Goal: Find specific page/section: Find specific page/section

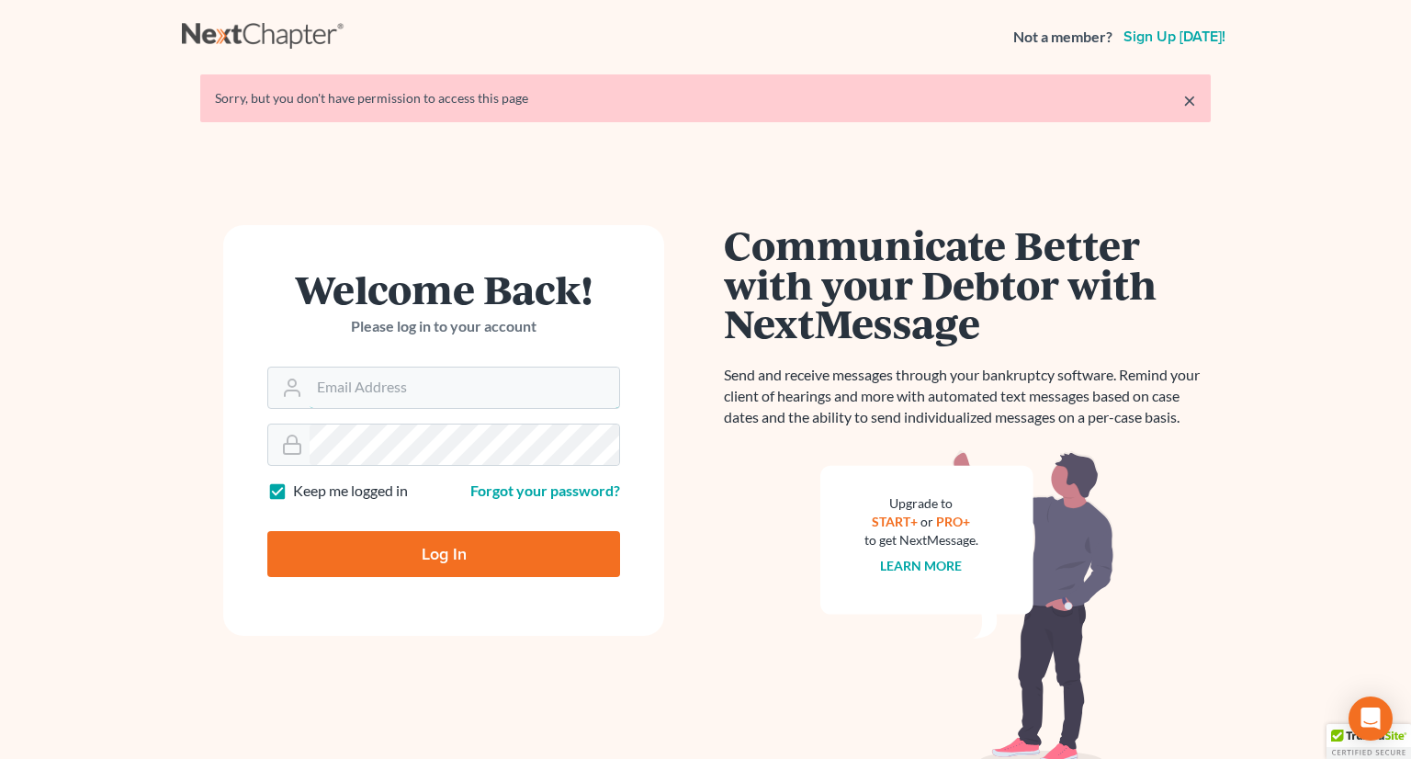
type input "[PERSON_NAME][EMAIL_ADDRESS][DOMAIN_NAME]"
click at [428, 556] on input "Log In" at bounding box center [443, 554] width 353 height 46
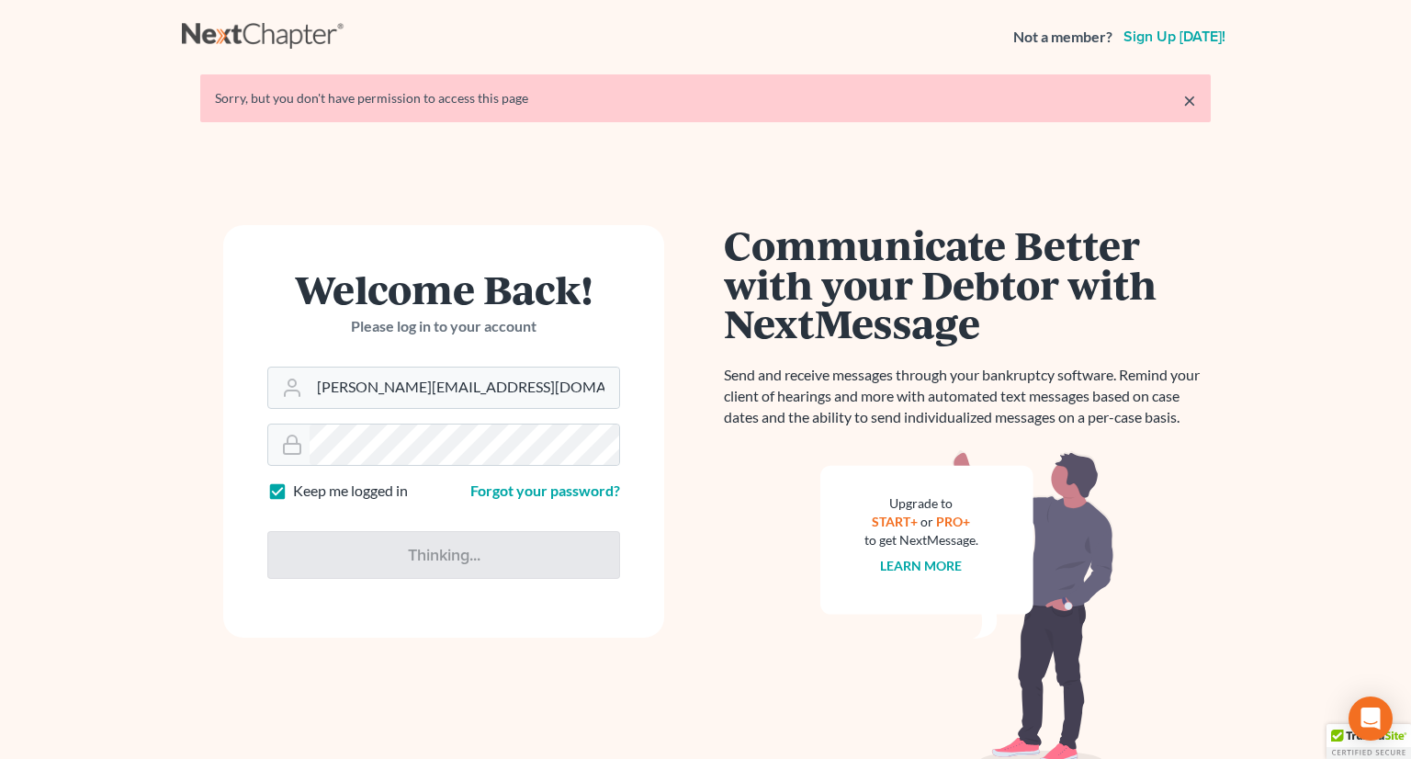
type input "Thinking..."
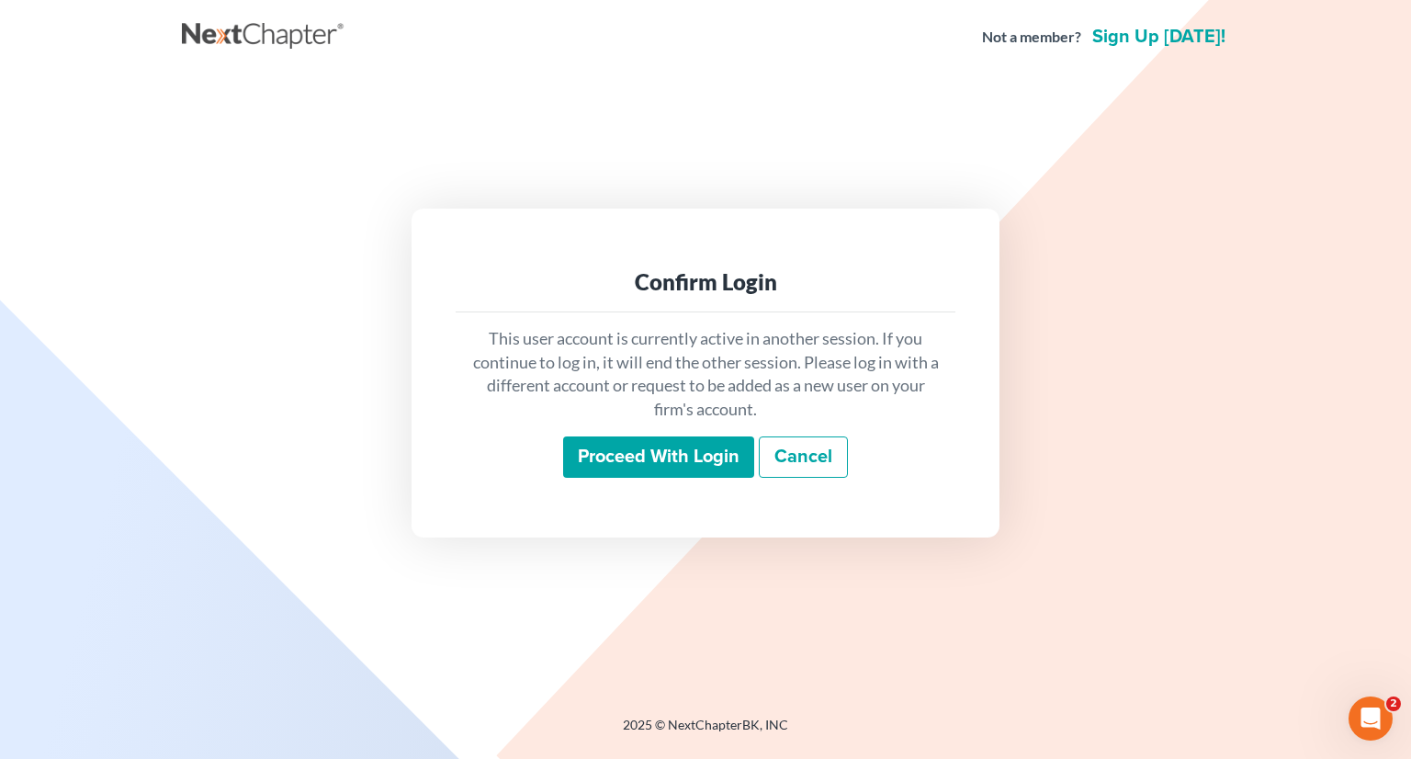
click at [623, 471] on input "Proceed with login" at bounding box center [658, 457] width 191 height 42
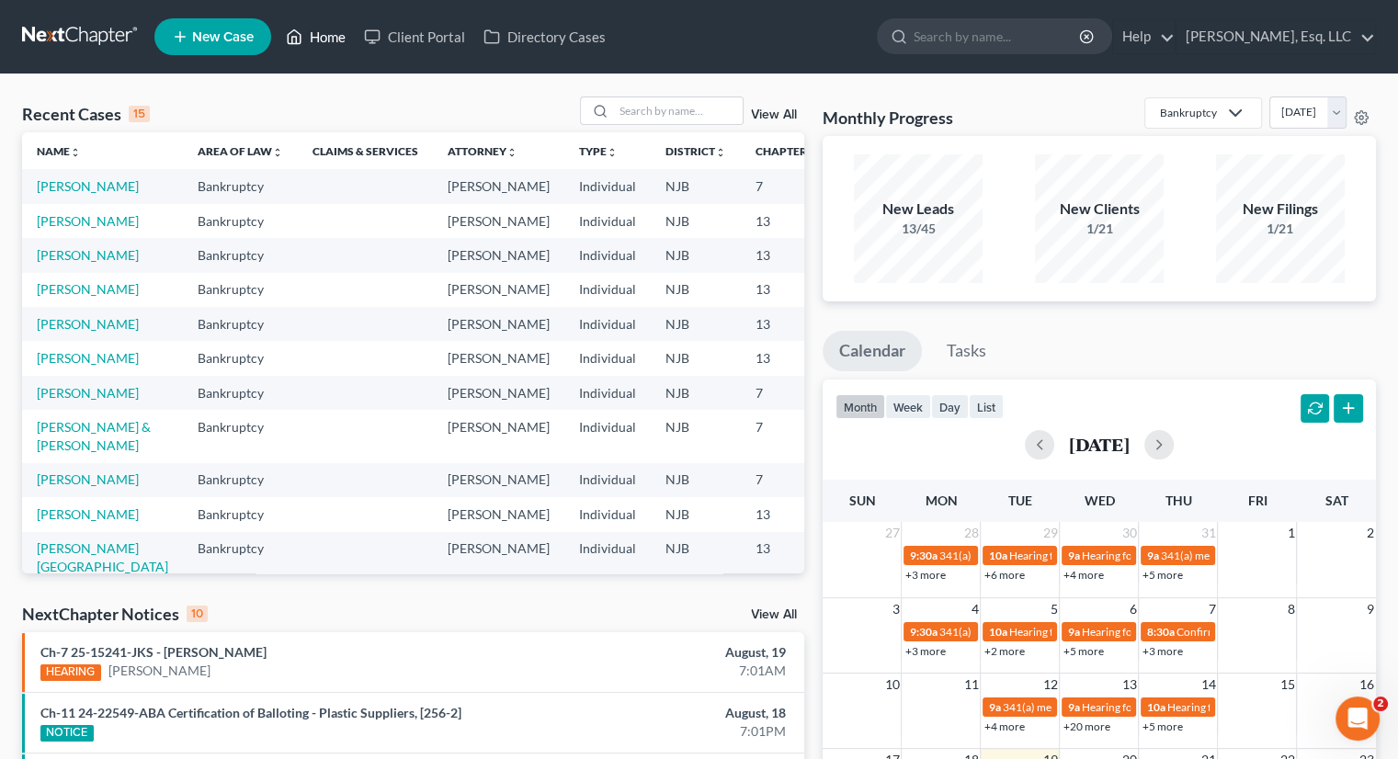
click at [327, 35] on link "Home" at bounding box center [316, 36] width 78 height 33
click at [653, 102] on input "search" at bounding box center [678, 110] width 129 height 27
type input "estevez"
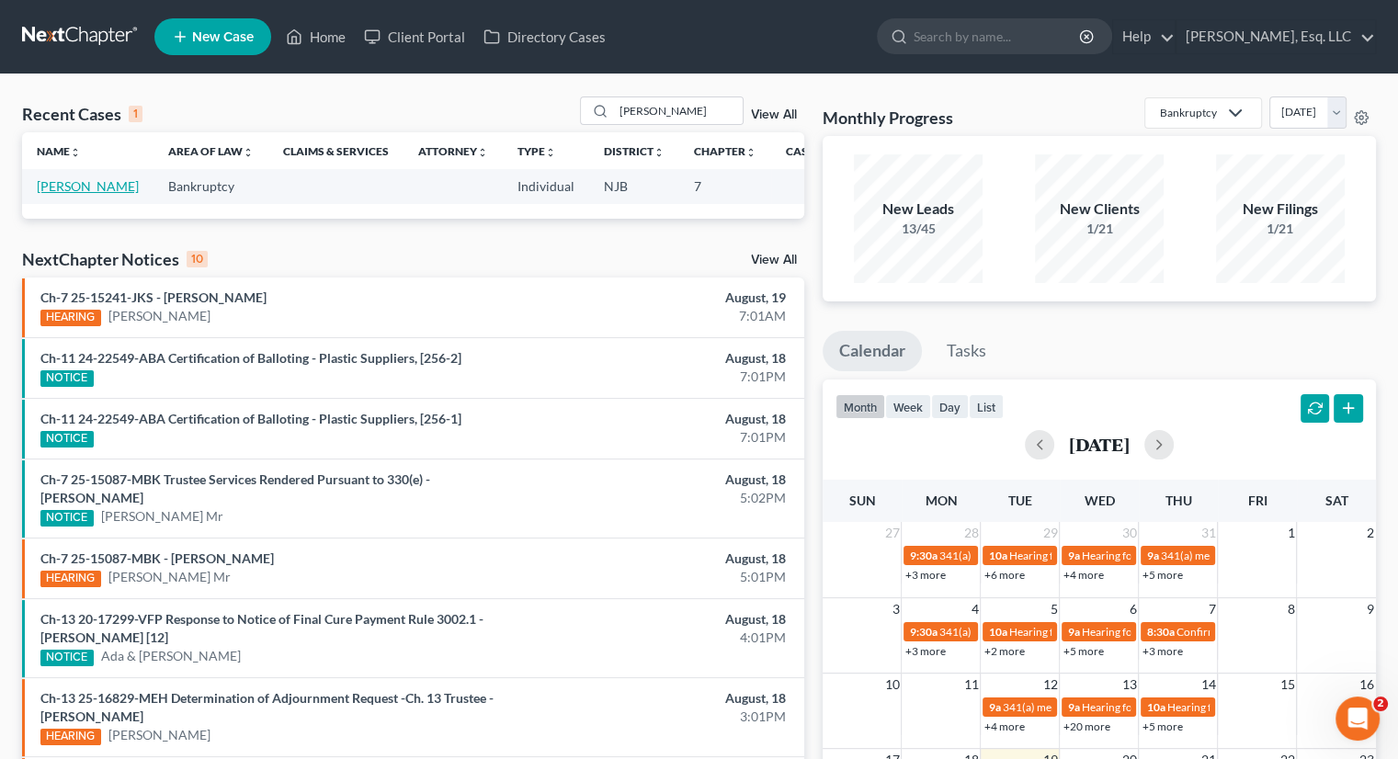
click at [57, 194] on link "Estevez, Indhira" at bounding box center [88, 186] width 102 height 16
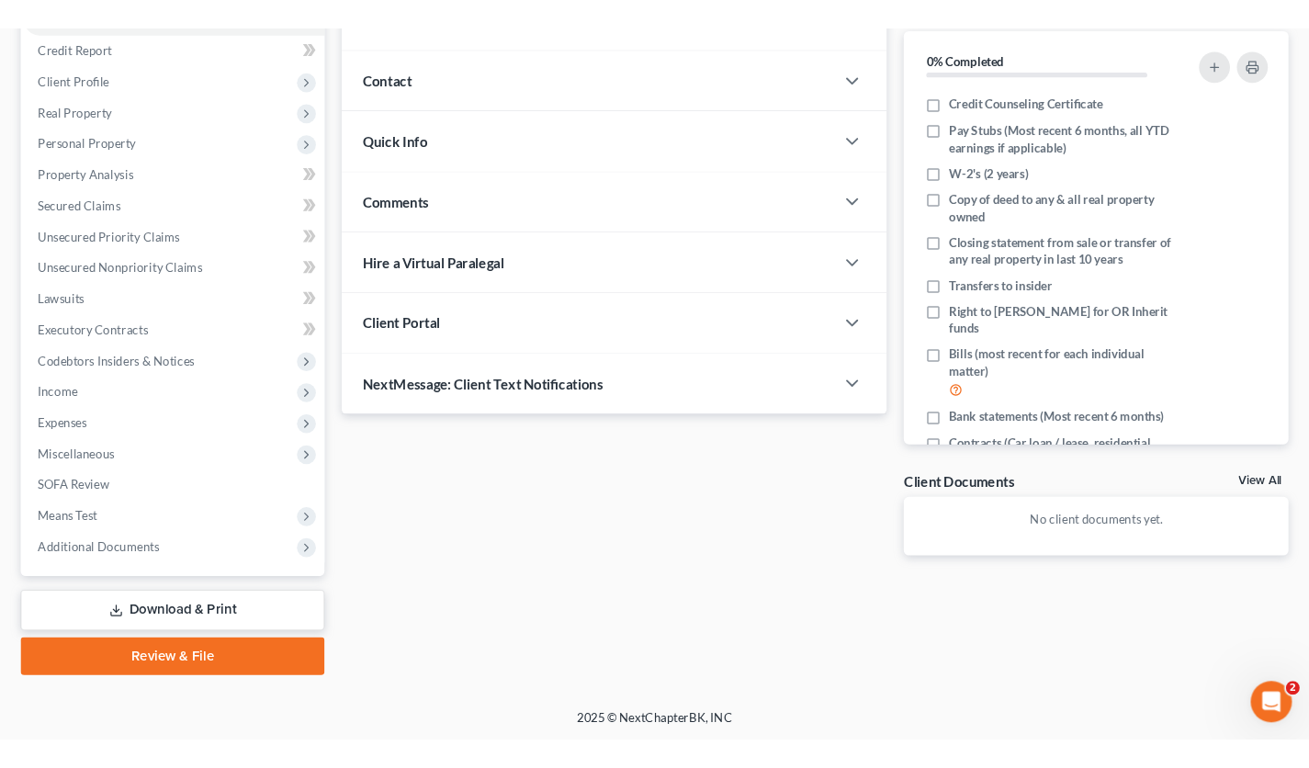
scroll to position [207, 0]
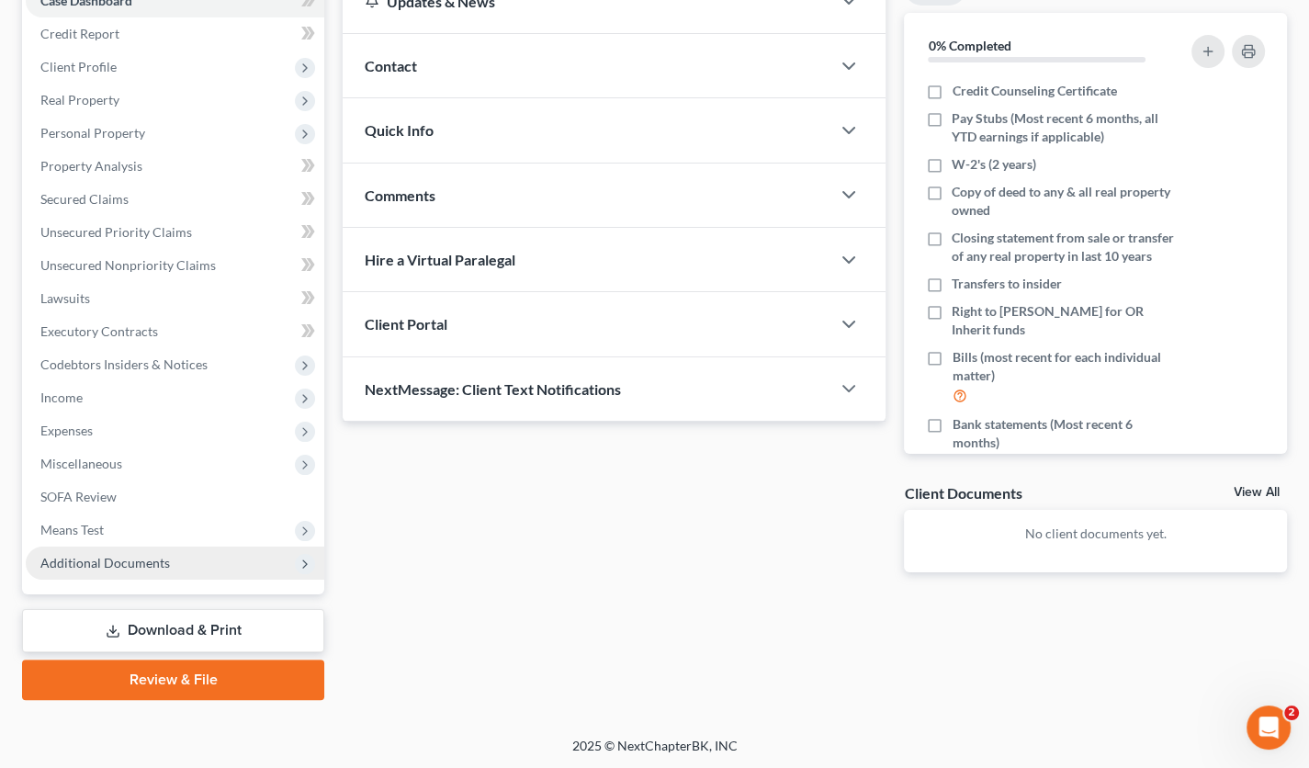
click at [140, 561] on span "Additional Documents" at bounding box center [105, 563] width 130 height 16
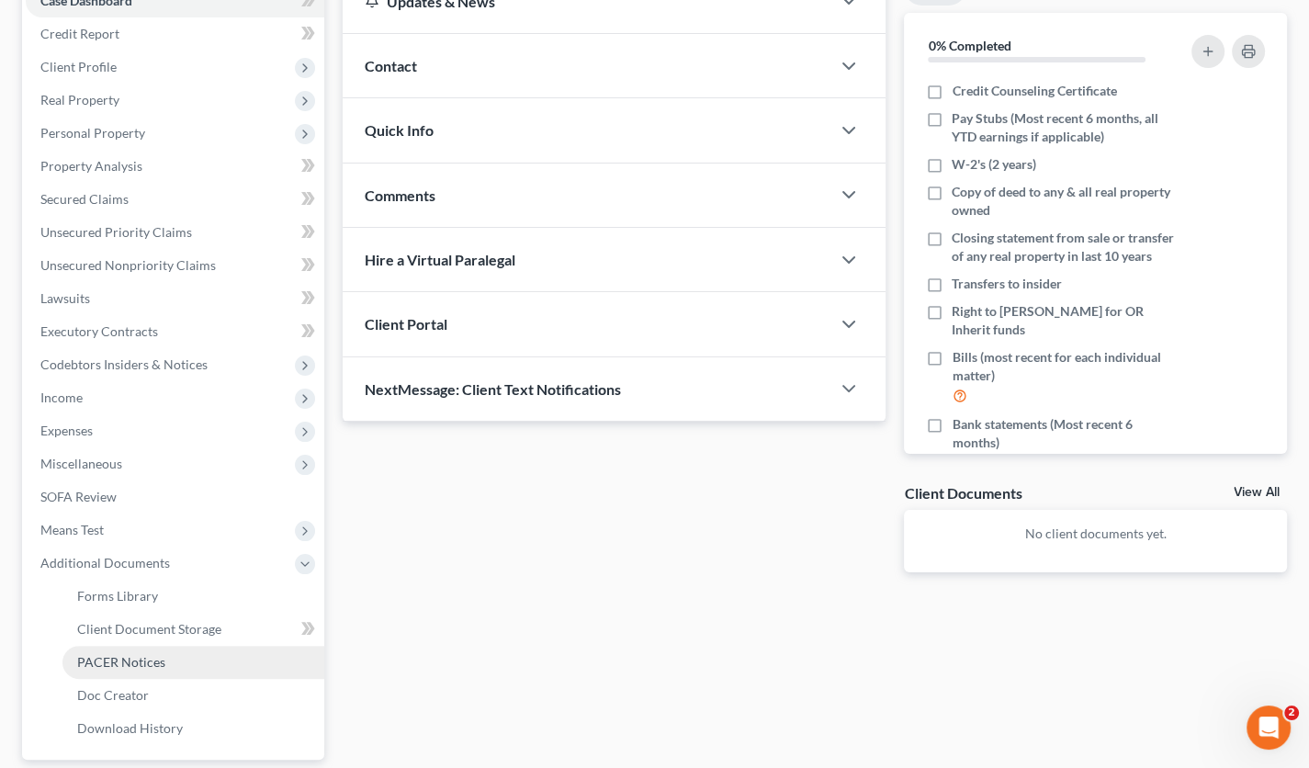
click at [133, 654] on span "PACER Notices" at bounding box center [121, 662] width 88 height 16
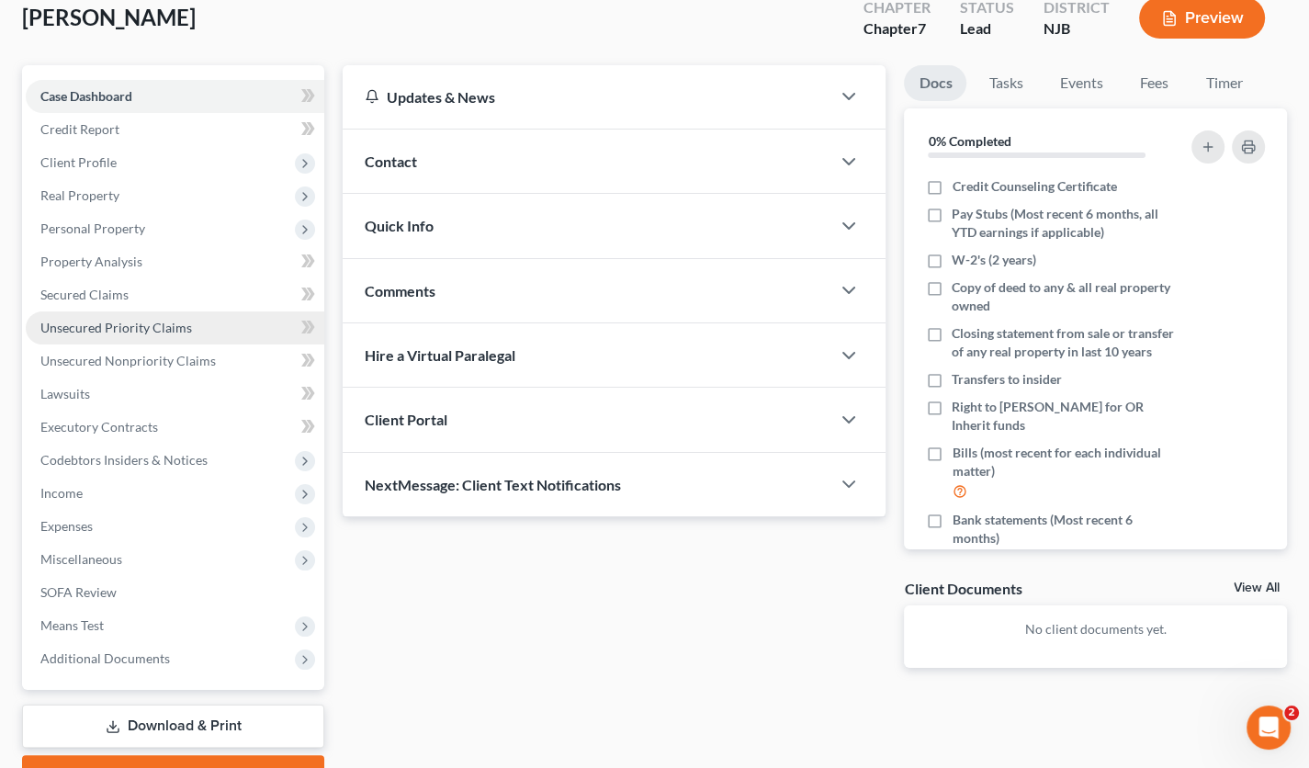
scroll to position [207, 0]
